Goal: Transaction & Acquisition: Purchase product/service

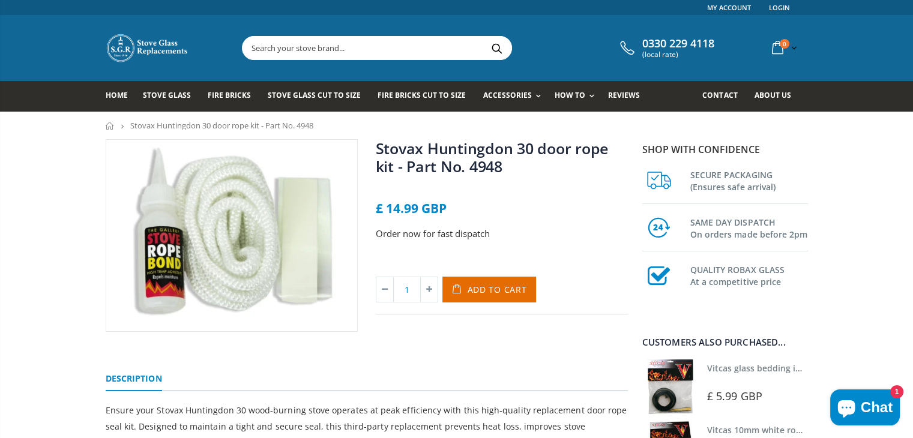
click at [304, 46] on input "text" at bounding box center [443, 48] width 403 height 23
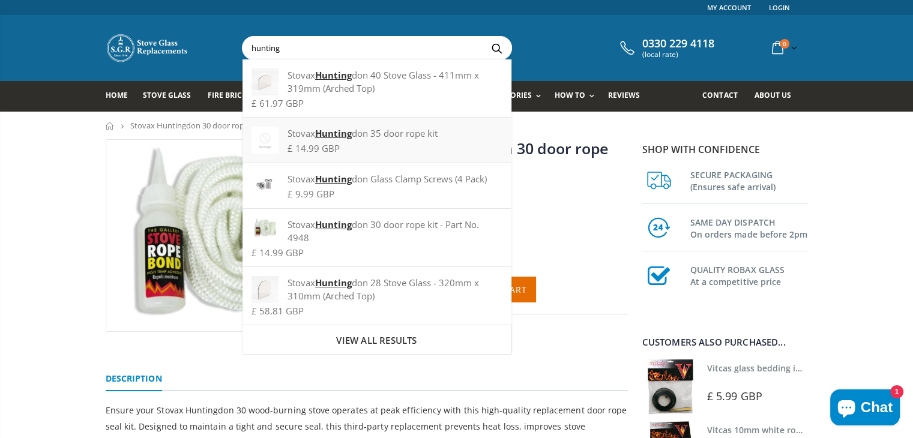
type input "hunting"
click at [329, 129] on strong "Hunting" at bounding box center [333, 133] width 37 height 12
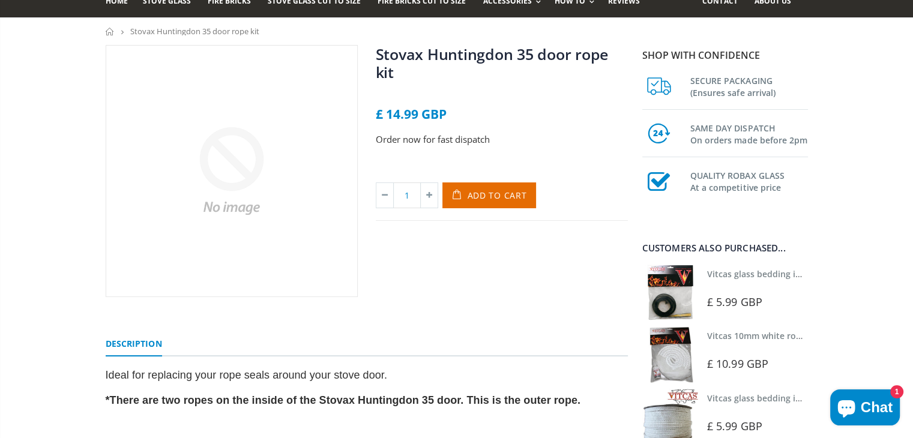
scroll to position [60, 0]
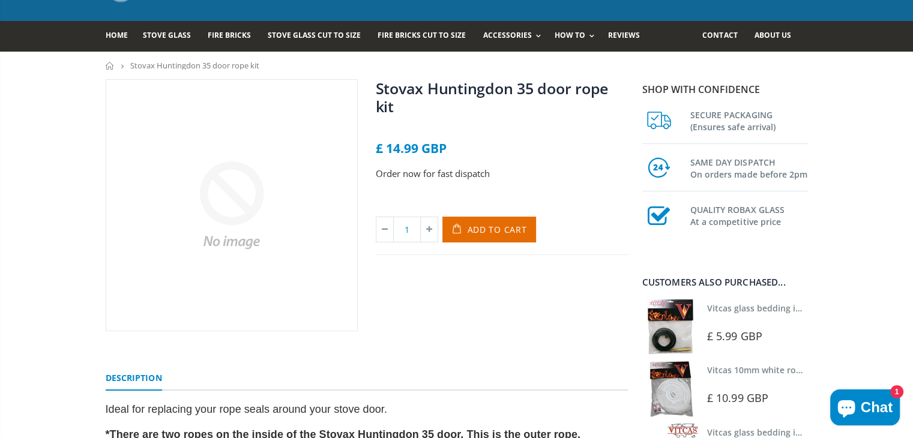
click at [379, 83] on link "Stovax Huntingdon 35 door rope kit" at bounding box center [492, 97] width 233 height 38
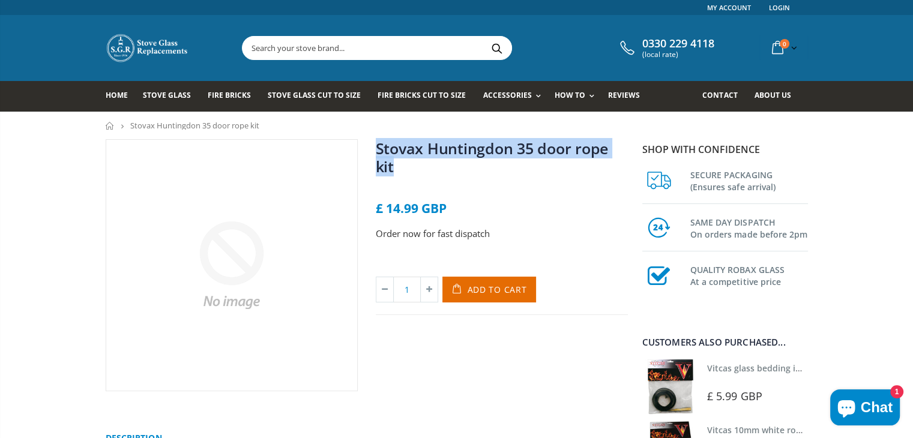
drag, startPoint x: 368, startPoint y: 149, endPoint x: 495, endPoint y: 166, distance: 128.3
click at [495, 166] on div "Stovax Huntingdon 35 door rope kit No reviews £ 14.99 GBP Order now for fast di…" at bounding box center [502, 265] width 270 height 252
copy link "Stovax Huntingdon 35 door rope kit"
